Goal: Information Seeking & Learning: Learn about a topic

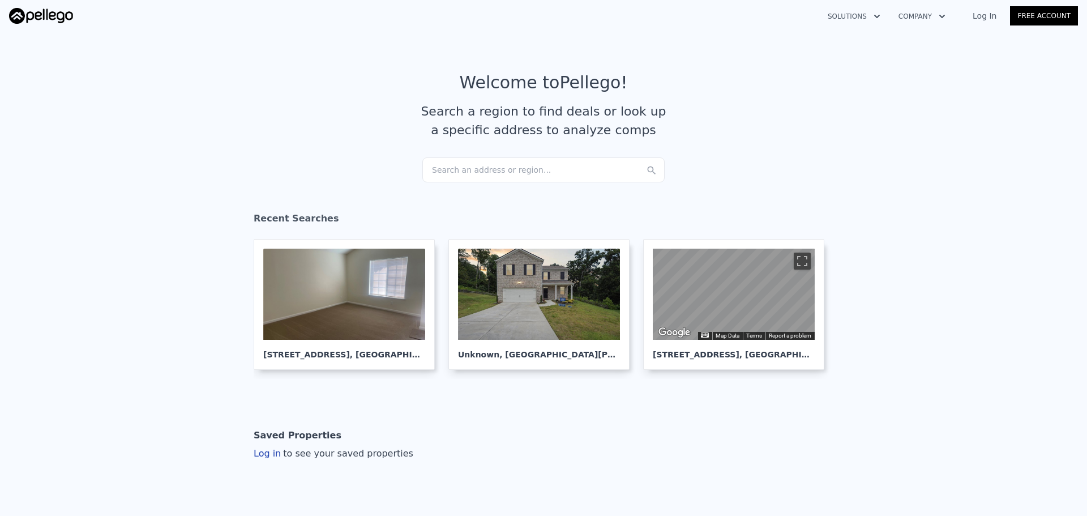
click at [470, 175] on div "Search an address or region..." at bounding box center [543, 169] width 242 height 25
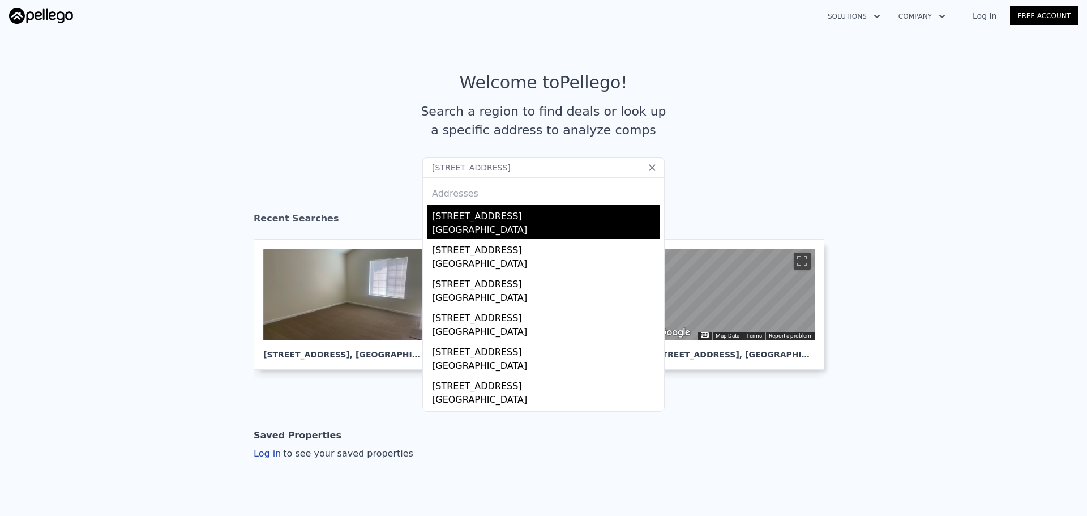
type input "[STREET_ADDRESS]"
click at [483, 218] on div "[STREET_ADDRESS]" at bounding box center [546, 214] width 228 height 18
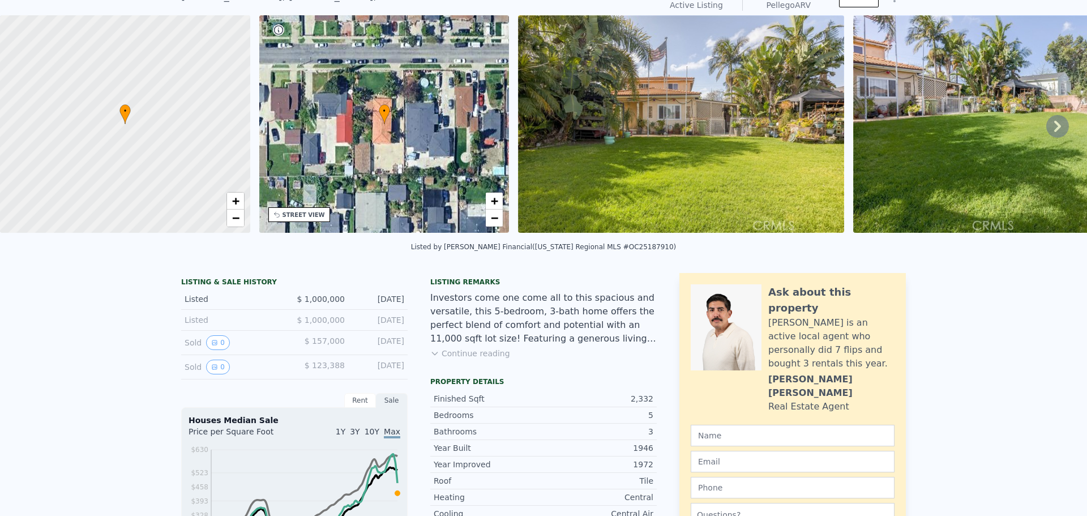
scroll to position [4, 0]
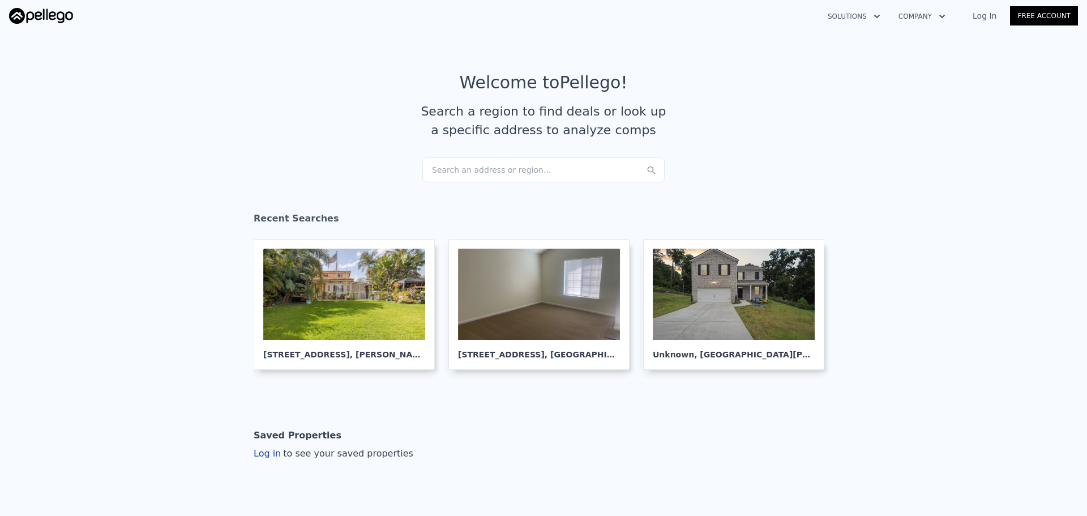
click at [509, 169] on div "Search an address or region..." at bounding box center [543, 169] width 242 height 25
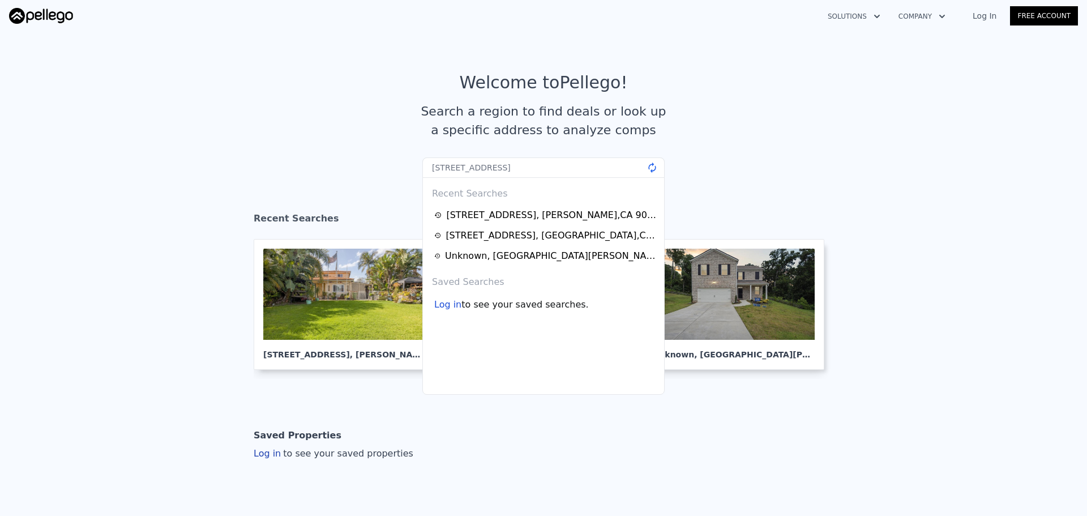
type input "[STREET_ADDRESS]"
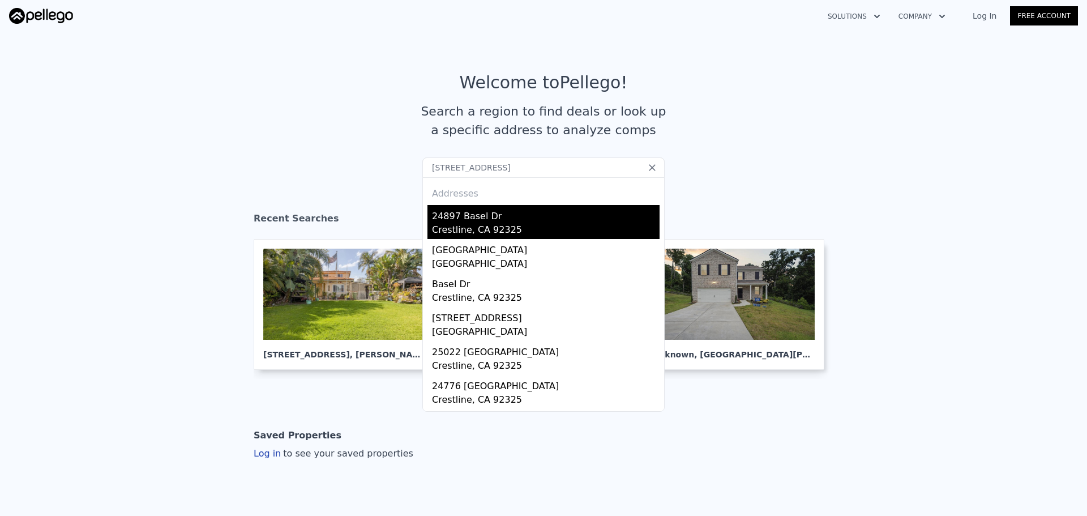
click at [480, 232] on div "Crestline, CA 92325" at bounding box center [546, 231] width 228 height 16
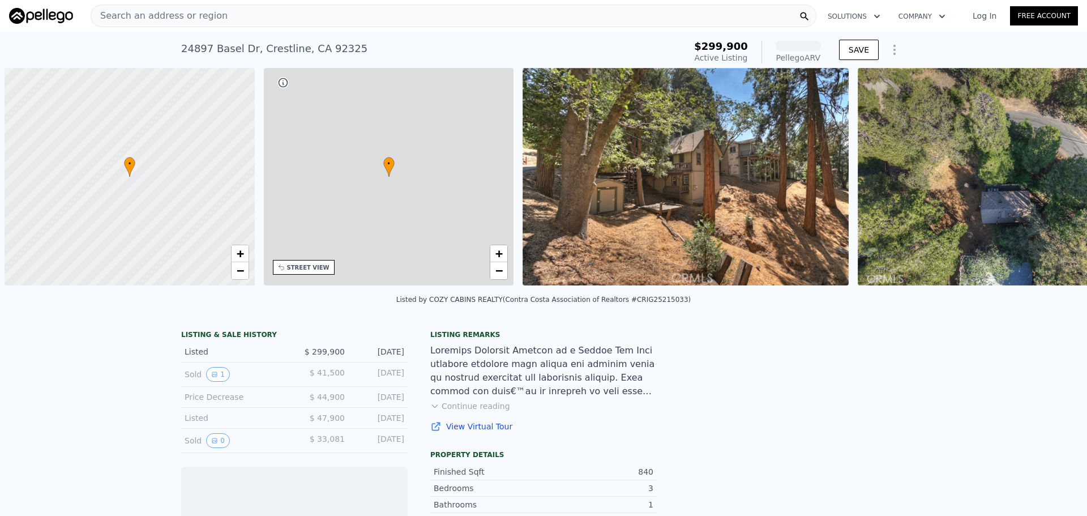
scroll to position [0, 5]
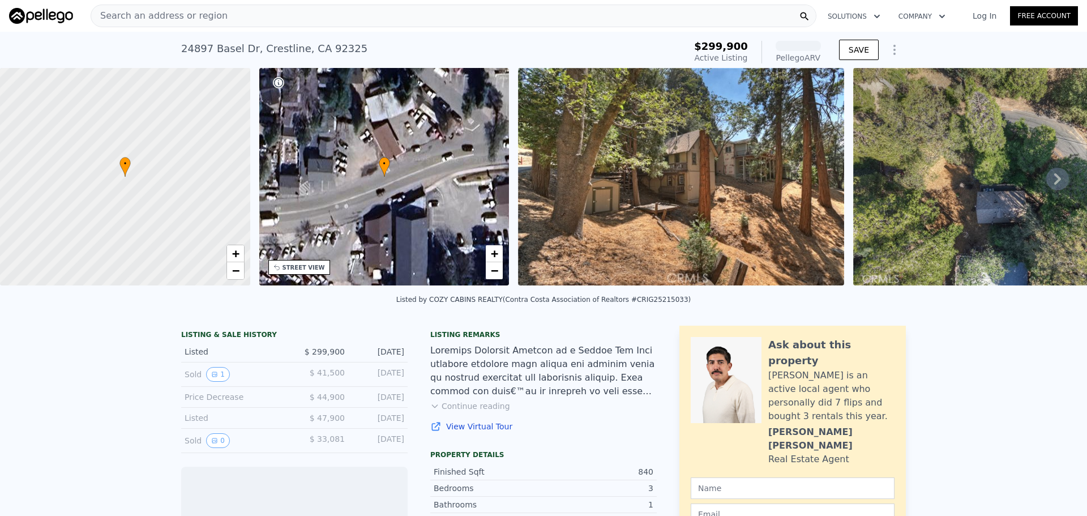
click at [309, 266] on div "STREET VIEW" at bounding box center [303, 267] width 42 height 8
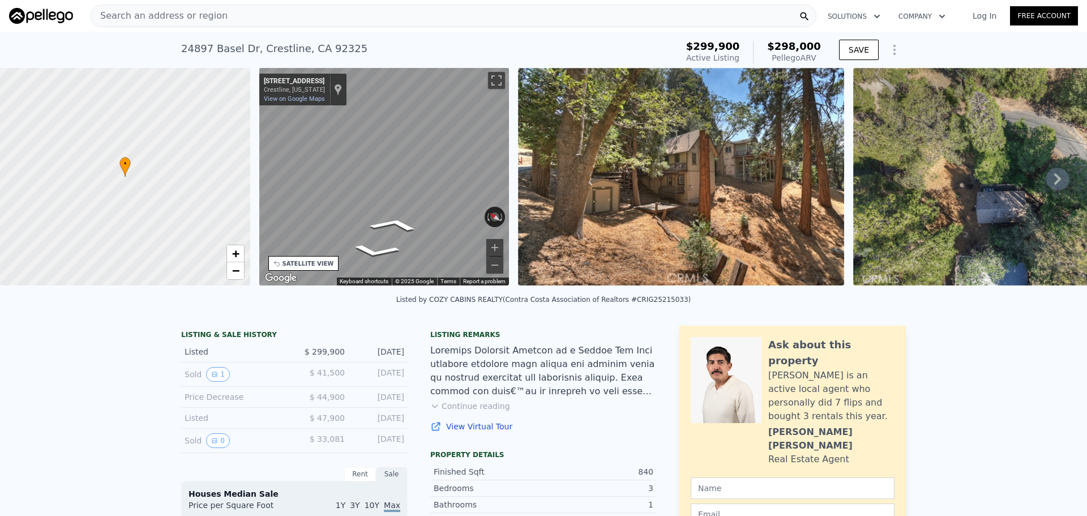
click at [511, 159] on div "← Move left → Move right ↑ Move up ↓ Move down + Zoom in - Zoom out [STREET_ADD…" at bounding box center [384, 178] width 259 height 221
click at [365, 6] on div "Search an address or region" at bounding box center [454, 16] width 726 height 23
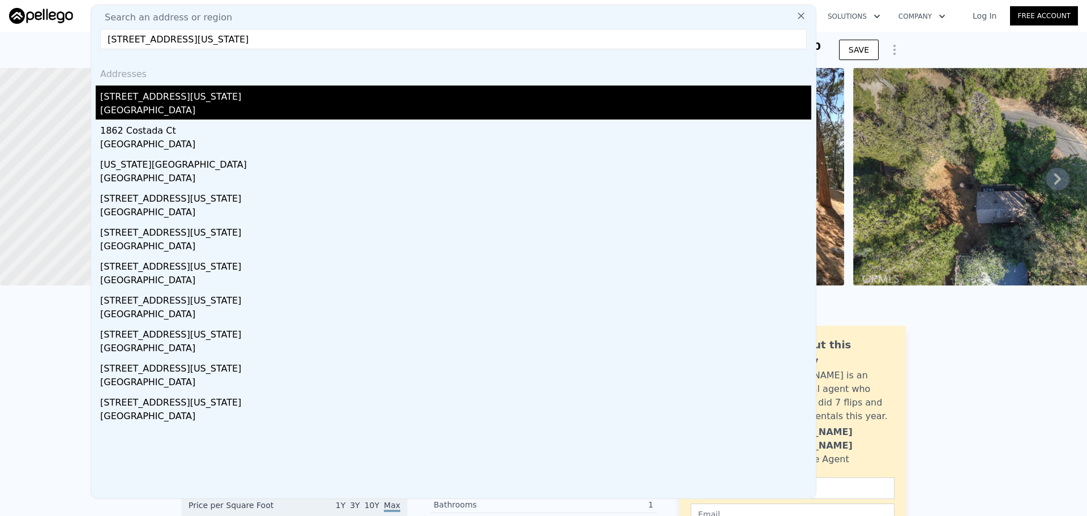
type input "[STREET_ADDRESS][US_STATE]"
click at [237, 96] on div "[STREET_ADDRESS][US_STATE]" at bounding box center [455, 94] width 711 height 18
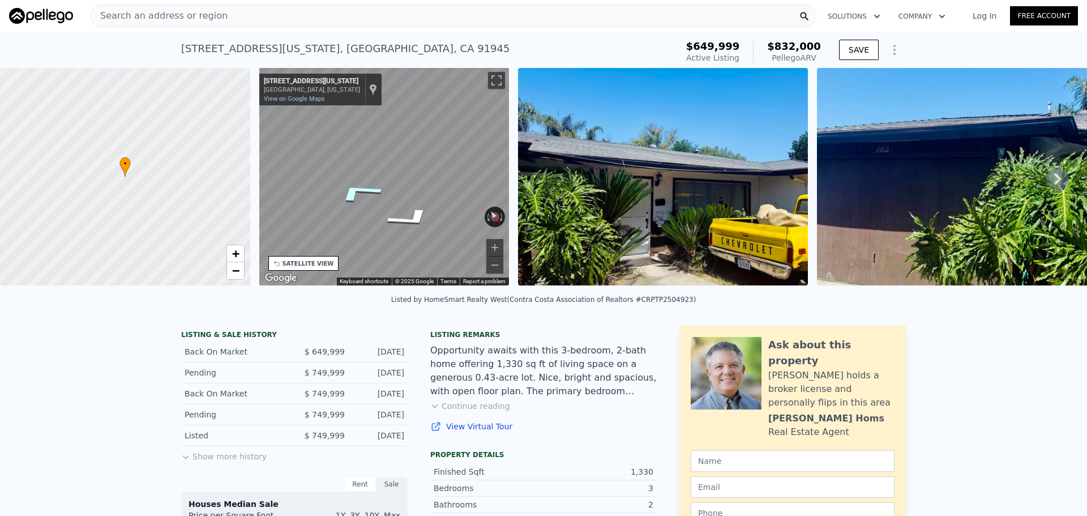
click at [355, 189] on icon "Go South, Washington St" at bounding box center [358, 192] width 85 height 32
click at [317, 17] on div "Search an address or region" at bounding box center [454, 16] width 726 height 23
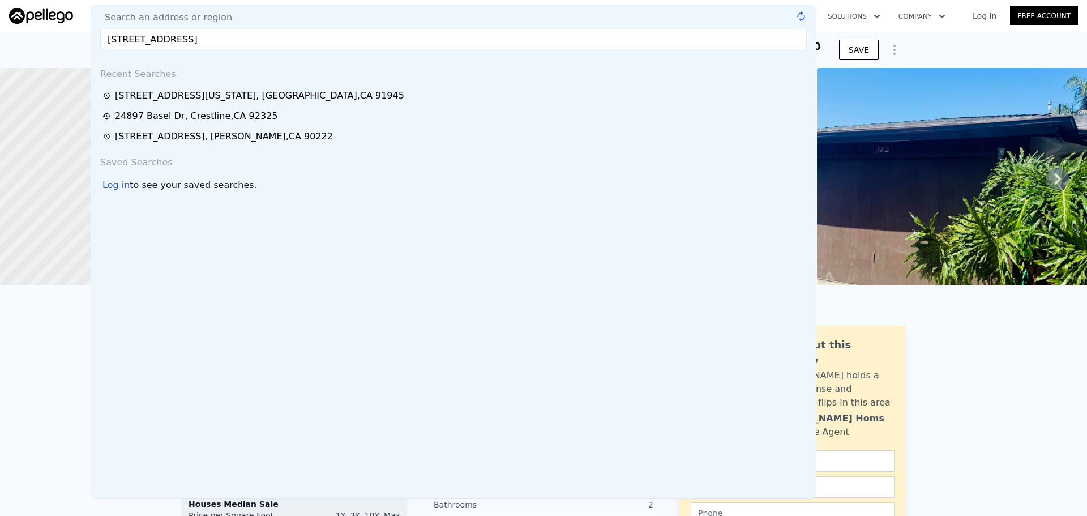
type input "[STREET_ADDRESS]"
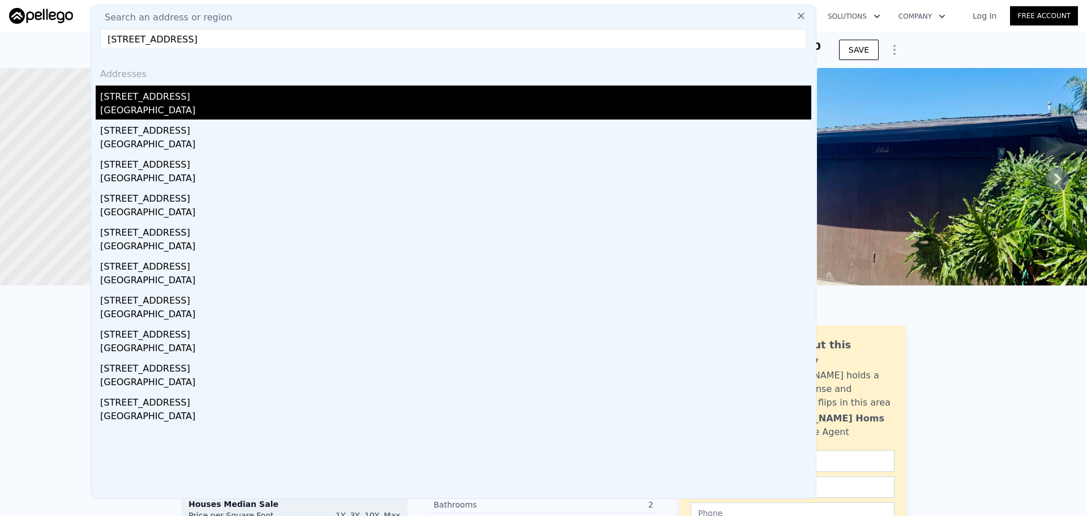
click at [278, 105] on div "[GEOGRAPHIC_DATA]" at bounding box center [455, 112] width 711 height 16
